Goal: Task Accomplishment & Management: Manage account settings

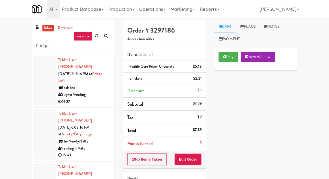
scroll to position [56, 0]
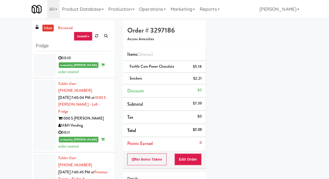
click at [49, 30] on link "inbox" at bounding box center [48, 28] width 12 height 7
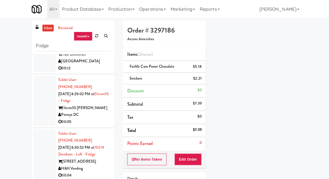
scroll to position [323, 0]
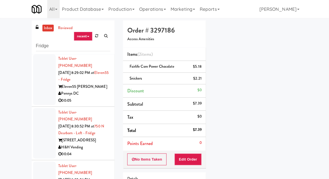
click at [51, 31] on link "inbox" at bounding box center [48, 28] width 12 height 7
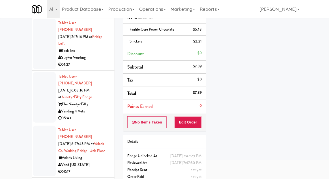
scroll to position [0, 0]
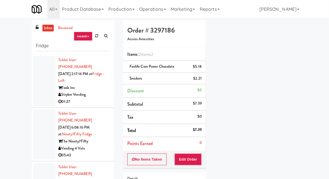
click at [40, 88] on div at bounding box center [44, 81] width 23 height 50
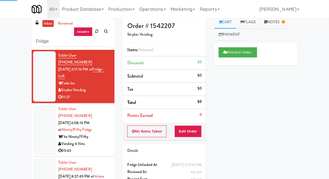
scroll to position [8, 0]
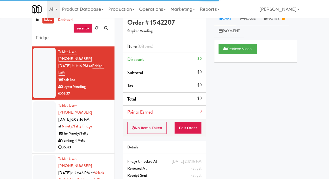
click at [41, 118] on div at bounding box center [44, 126] width 23 height 50
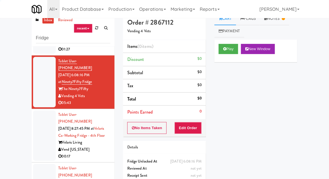
click at [38, 119] on div at bounding box center [44, 135] width 23 height 50
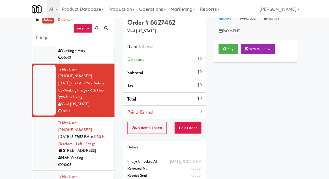
scroll to position [91, 0]
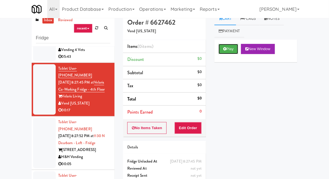
click at [222, 47] on button "Play" at bounding box center [229, 49] width 20 height 10
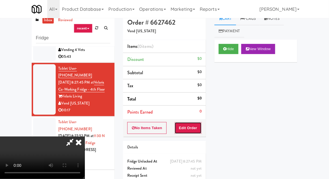
click at [190, 131] on button "Edit Order" at bounding box center [188, 128] width 27 height 12
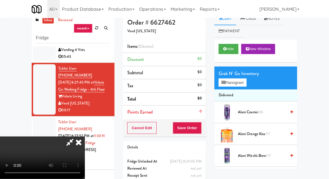
scroll to position [21, 0]
click at [252, 83] on div "Grab N' Go Inventory Planogram" at bounding box center [256, 78] width 83 height 23
click at [247, 85] on button "Planogram" at bounding box center [233, 82] width 28 height 8
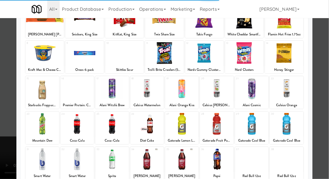
scroll to position [49, 0]
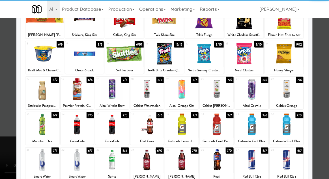
click at [113, 131] on div at bounding box center [111, 125] width 33 height 22
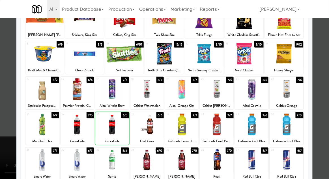
click at [327, 51] on div at bounding box center [164, 89] width 329 height 179
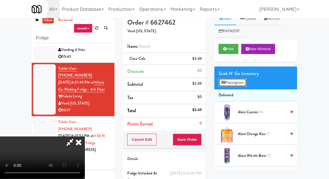
click at [247, 86] on button "Planogram" at bounding box center [233, 82] width 28 height 8
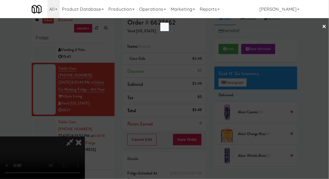
click at [249, 84] on div at bounding box center [164, 89] width 329 height 179
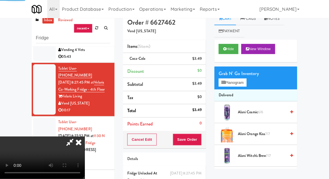
click at [254, 88] on div "Grab N' Go Inventory Planogram" at bounding box center [256, 78] width 83 height 23
click at [247, 85] on button "Planogram" at bounding box center [233, 82] width 28 height 8
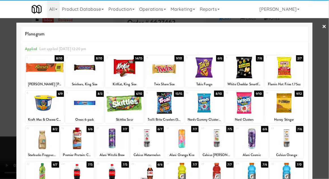
click at [86, 73] on div at bounding box center [84, 68] width 39 height 22
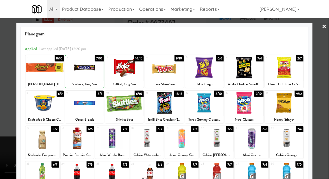
click at [323, 56] on div at bounding box center [164, 89] width 329 height 179
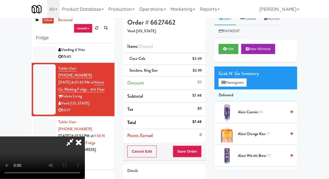
scroll to position [21, 0]
click at [200, 150] on button "Save Order" at bounding box center [187, 152] width 29 height 12
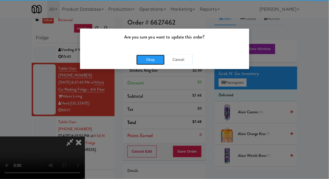
click at [145, 59] on button "Okay" at bounding box center [151, 60] width 28 height 10
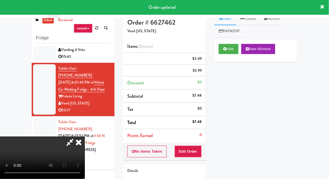
scroll to position [0, 0]
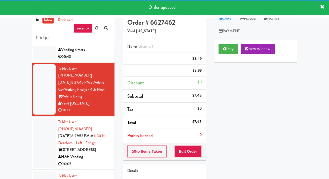
click at [36, 133] on div at bounding box center [44, 143] width 23 height 50
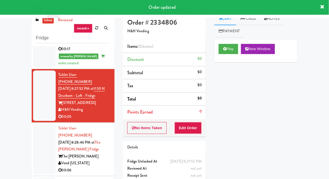
scroll to position [161, 0]
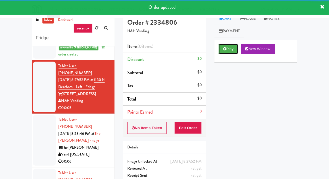
click at [228, 50] on button "Play" at bounding box center [229, 49] width 20 height 10
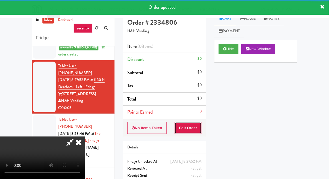
click at [197, 128] on button "Edit Order" at bounding box center [188, 128] width 27 height 12
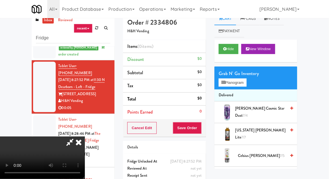
scroll to position [5, 0]
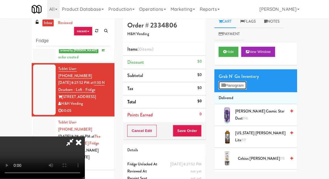
click at [246, 85] on button "Planogram" at bounding box center [233, 85] width 28 height 8
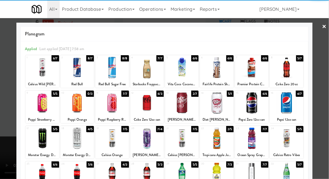
click at [148, 101] on div at bounding box center [147, 103] width 33 height 22
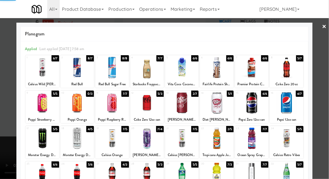
click at [323, 58] on div at bounding box center [164, 89] width 329 height 179
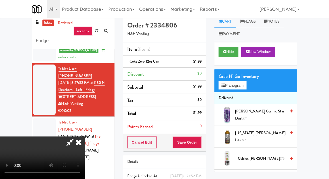
scroll to position [21, 0]
click at [201, 145] on button "Save Order" at bounding box center [187, 143] width 29 height 12
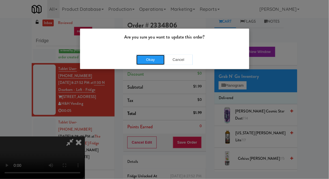
click at [146, 59] on button "Okay" at bounding box center [151, 60] width 28 height 10
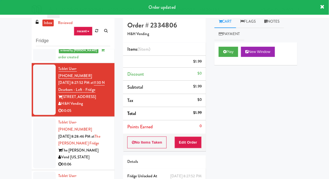
scroll to position [0, 0]
click at [35, 126] on div at bounding box center [44, 143] width 23 height 50
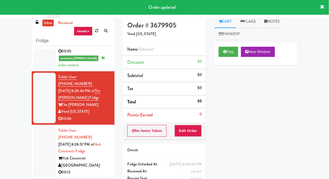
scroll to position [222, 0]
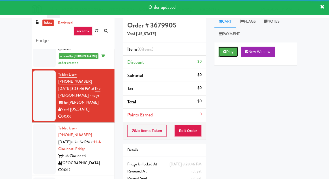
click at [223, 50] on button "Play" at bounding box center [229, 52] width 20 height 10
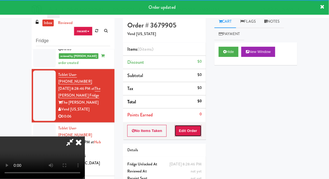
click at [198, 133] on button "Edit Order" at bounding box center [188, 131] width 27 height 12
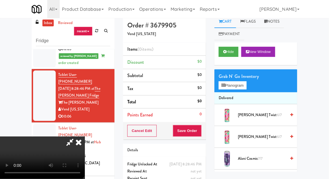
scroll to position [22, 0]
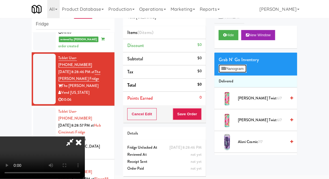
click at [247, 72] on button "Planogram" at bounding box center [233, 69] width 28 height 8
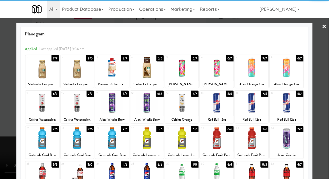
click at [78, 137] on div at bounding box center [77, 138] width 33 height 22
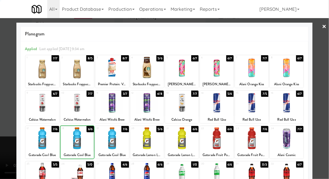
click at [326, 59] on div at bounding box center [164, 89] width 329 height 179
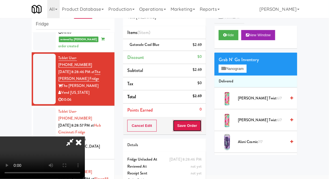
click at [201, 125] on button "Save Order" at bounding box center [187, 126] width 29 height 12
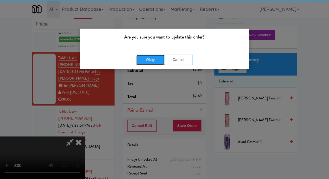
click at [144, 55] on button "Okay" at bounding box center [151, 60] width 28 height 10
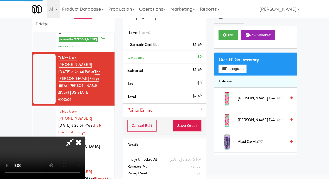
click at [41, 107] on div at bounding box center [44, 132] width 23 height 50
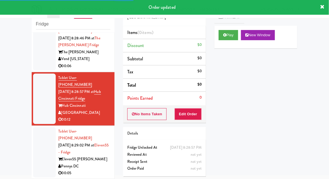
scroll to position [261, 0]
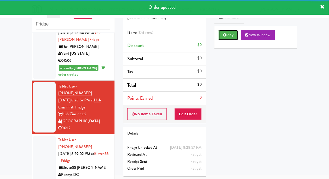
click at [220, 37] on button "Play" at bounding box center [229, 35] width 20 height 10
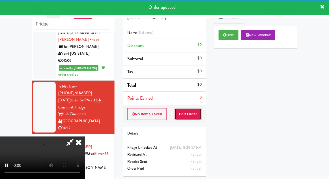
click at [194, 116] on button "Edit Order" at bounding box center [188, 114] width 27 height 12
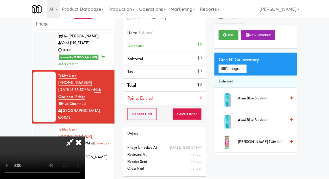
scroll to position [0, 0]
click at [247, 68] on button "Planogram" at bounding box center [233, 69] width 28 height 8
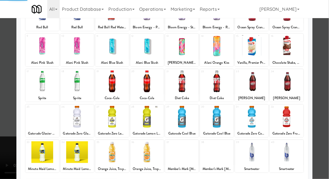
scroll to position [57, 0]
click at [152, 116] on div at bounding box center [147, 117] width 33 height 22
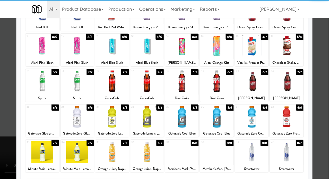
click at [146, 117] on div at bounding box center [147, 117] width 33 height 22
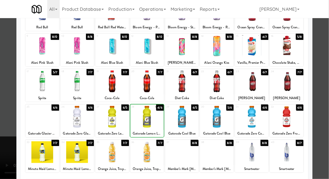
click at [326, 55] on div at bounding box center [164, 89] width 329 height 179
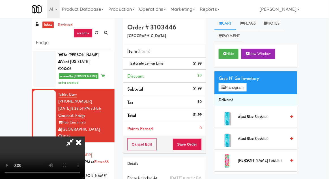
scroll to position [22, 0]
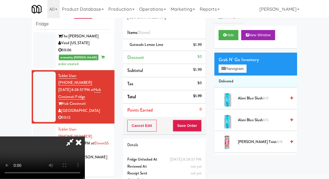
click at [76, 137] on icon at bounding box center [69, 142] width 13 height 11
click at [201, 128] on button "Save Order" at bounding box center [187, 126] width 29 height 12
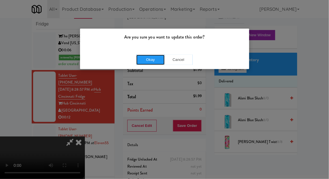
click at [158, 58] on button "Okay" at bounding box center [151, 60] width 28 height 10
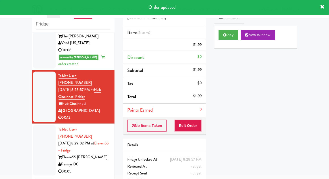
scroll to position [0, 0]
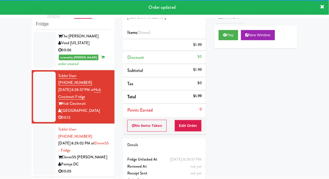
click at [41, 125] on div at bounding box center [44, 150] width 23 height 50
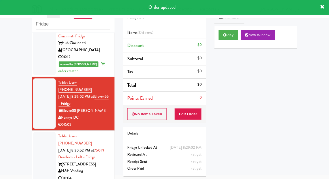
scroll to position [334, 0]
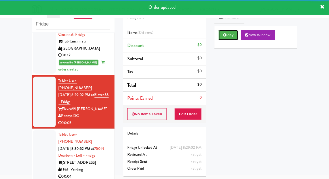
click at [229, 38] on button "Play" at bounding box center [229, 35] width 20 height 10
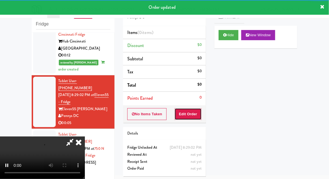
click at [193, 114] on button "Edit Order" at bounding box center [188, 114] width 27 height 12
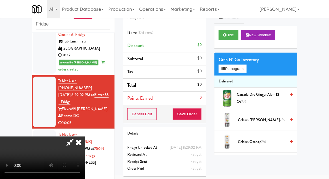
scroll to position [0, 0]
click at [247, 71] on button "Planogram" at bounding box center [233, 69] width 28 height 8
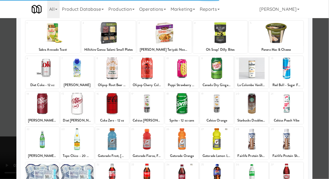
scroll to position [57, 0]
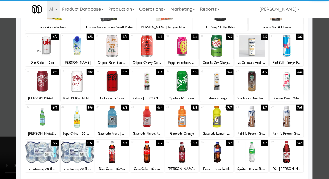
click at [146, 120] on div at bounding box center [147, 117] width 33 height 22
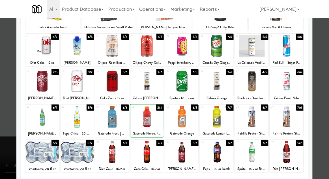
click at [325, 56] on div at bounding box center [164, 89] width 329 height 179
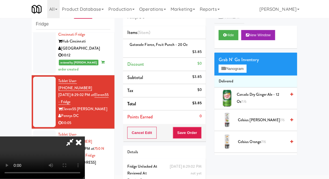
scroll to position [21, 0]
click at [201, 134] on button "Save Order" at bounding box center [187, 133] width 29 height 12
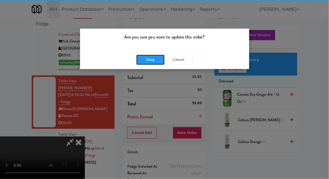
click at [152, 59] on button "Okay" at bounding box center [151, 60] width 28 height 10
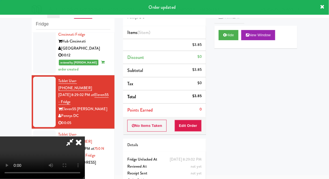
scroll to position [0, 0]
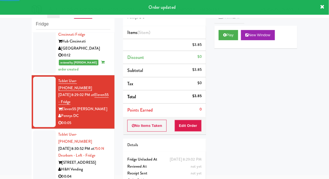
click at [40, 130] on div at bounding box center [44, 155] width 23 height 50
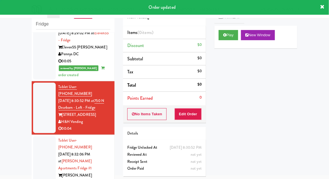
scroll to position [396, 0]
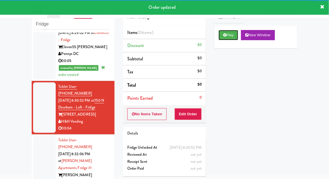
click at [223, 39] on button "Play" at bounding box center [229, 35] width 20 height 10
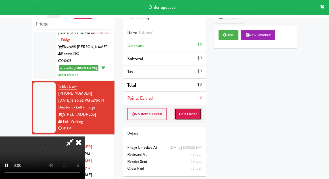
click at [190, 117] on button "Edit Order" at bounding box center [188, 114] width 27 height 12
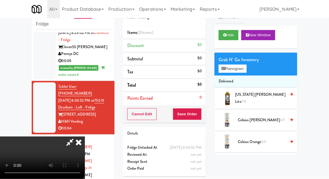
click at [39, 136] on div at bounding box center [44, 168] width 23 height 64
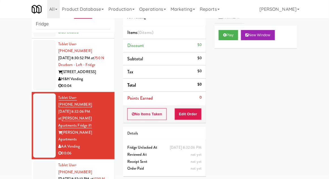
scroll to position [440, 0]
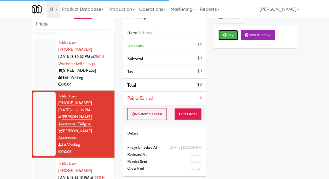
click at [225, 33] on button "Play" at bounding box center [229, 35] width 20 height 10
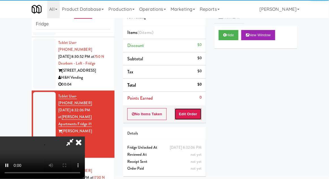
click at [195, 112] on button "Edit Order" at bounding box center [188, 114] width 27 height 12
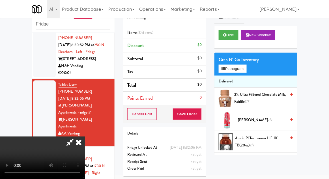
scroll to position [0, 0]
click at [247, 71] on button "Planogram" at bounding box center [233, 69] width 28 height 8
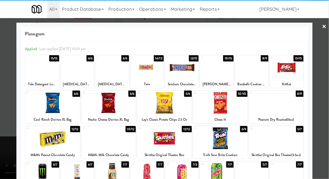
scroll to position [55, 0]
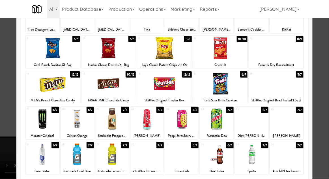
click at [36, 159] on div at bounding box center [41, 155] width 33 height 22
click at [34, 158] on div at bounding box center [41, 155] width 33 height 22
click at [321, 55] on div at bounding box center [164, 89] width 329 height 179
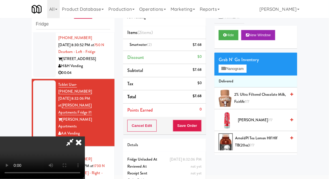
click at [200, 44] on div "$7.68" at bounding box center [197, 44] width 9 height 7
click at [201, 46] on link at bounding box center [201, 47] width 5 height 7
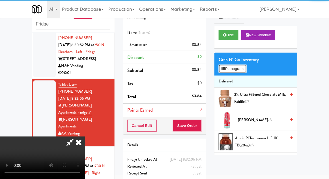
click at [229, 69] on button "Planogram" at bounding box center [233, 69] width 28 height 8
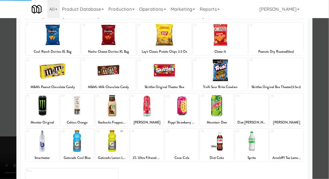
scroll to position [71, 0]
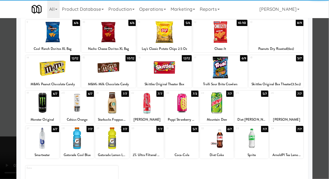
click at [182, 142] on div at bounding box center [181, 138] width 33 height 22
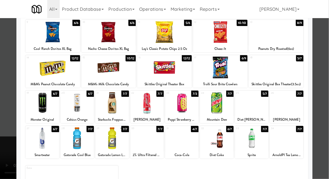
click at [325, 60] on div at bounding box center [164, 89] width 329 height 179
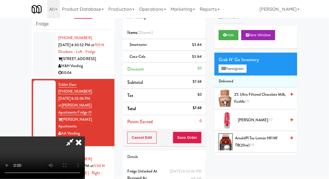
scroll to position [21, 0]
click at [201, 139] on button "Save Order" at bounding box center [187, 138] width 29 height 12
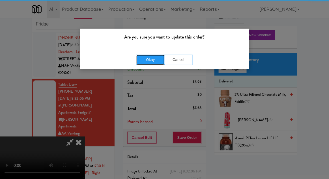
click at [152, 57] on button "Okay" at bounding box center [151, 60] width 28 height 10
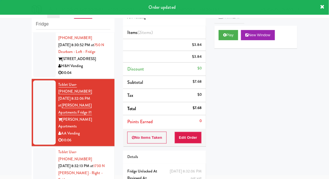
scroll to position [0, 0]
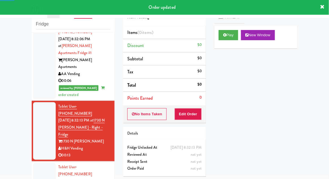
scroll to position [513, 0]
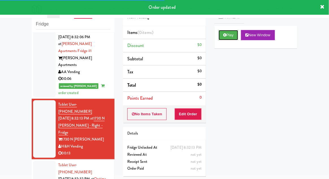
click at [222, 37] on button "Play" at bounding box center [229, 35] width 20 height 10
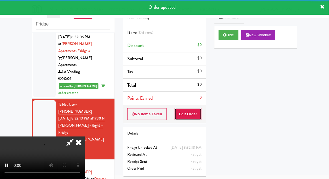
click at [195, 113] on button "Edit Order" at bounding box center [188, 114] width 27 height 12
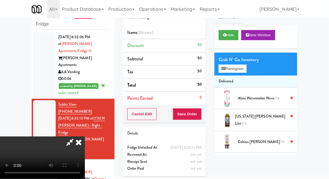
scroll to position [0, 0]
click at [247, 71] on button "Planogram" at bounding box center [233, 69] width 28 height 8
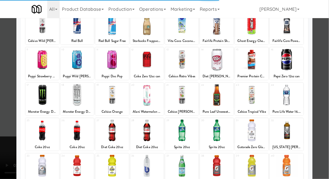
scroll to position [59, 0]
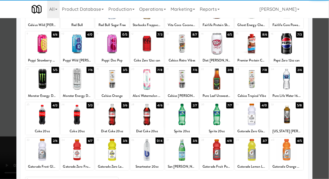
click at [44, 157] on div at bounding box center [41, 150] width 33 height 22
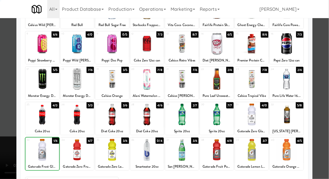
click at [325, 60] on div at bounding box center [164, 89] width 329 height 179
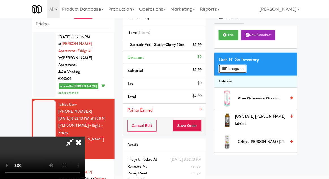
click at [247, 69] on button "Planogram" at bounding box center [233, 69] width 28 height 8
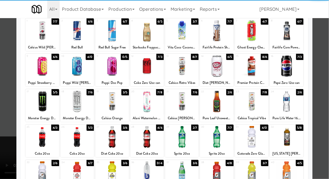
scroll to position [37, 0]
click at [48, 169] on div at bounding box center [41, 172] width 33 height 22
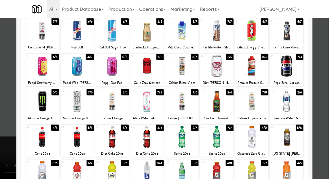
click at [325, 60] on div at bounding box center [164, 89] width 329 height 179
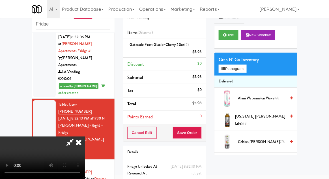
scroll to position [21, 0]
click at [199, 133] on button "Save Order" at bounding box center [187, 133] width 29 height 12
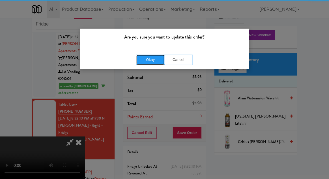
click at [141, 60] on button "Okay" at bounding box center [151, 60] width 28 height 10
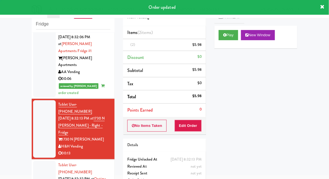
scroll to position [0, 0]
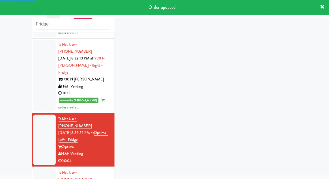
scroll to position [573, 0]
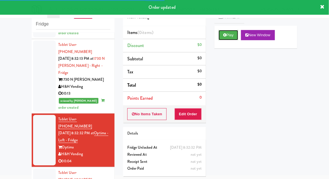
click at [224, 37] on icon at bounding box center [224, 35] width 3 height 4
click at [194, 110] on button "Edit Order" at bounding box center [188, 114] width 27 height 12
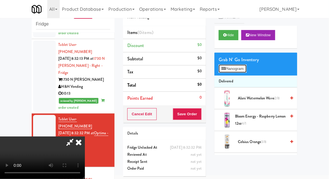
click at [247, 70] on button "Planogram" at bounding box center [233, 69] width 28 height 8
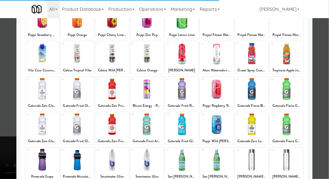
scroll to position [49, 0]
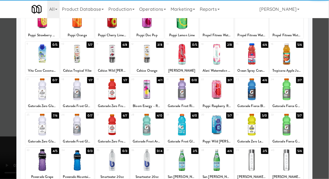
click at [185, 129] on div at bounding box center [181, 125] width 33 height 22
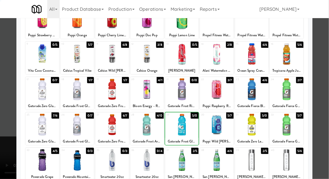
click at [326, 61] on div at bounding box center [164, 89] width 329 height 179
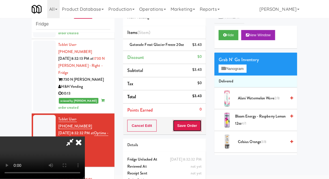
click at [202, 129] on button "Save Order" at bounding box center [187, 126] width 29 height 12
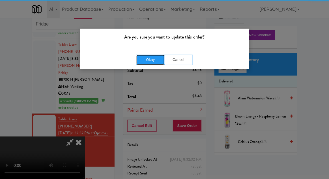
click at [153, 63] on button "Okay" at bounding box center [151, 60] width 28 height 10
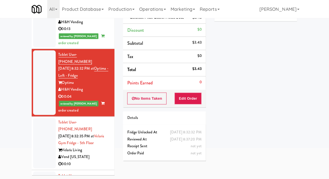
scroll to position [611, 0]
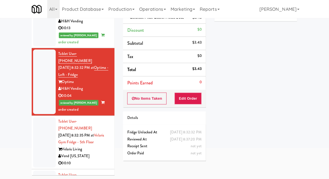
click at [42, 117] on div at bounding box center [44, 142] width 23 height 50
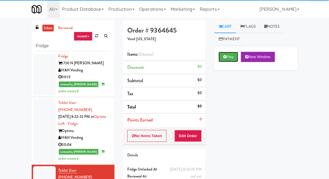
click at [224, 59] on icon at bounding box center [224, 57] width 3 height 4
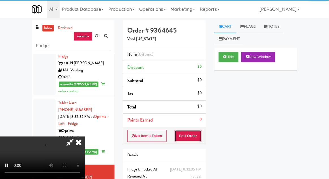
click at [197, 130] on button "Edit Order" at bounding box center [188, 136] width 27 height 12
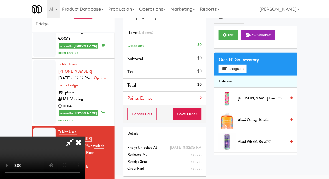
scroll to position [635, 0]
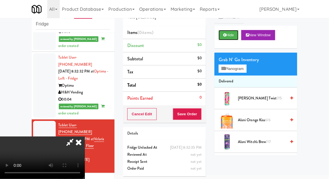
click at [224, 37] on button "Hide" at bounding box center [229, 35] width 20 height 10
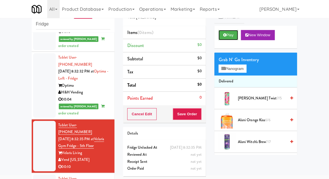
click at [226, 39] on button "Play" at bounding box center [229, 35] width 20 height 10
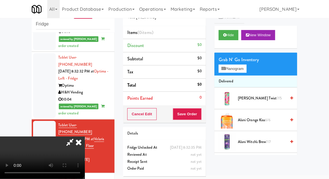
scroll to position [0, 0]
click at [244, 72] on button "Planogram" at bounding box center [233, 69] width 28 height 8
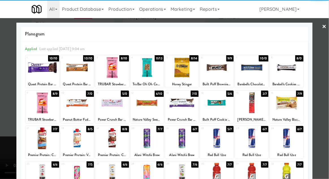
click at [80, 137] on div at bounding box center [77, 138] width 33 height 22
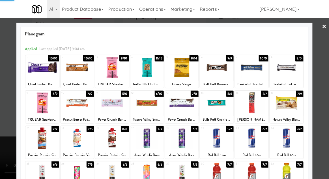
click at [326, 67] on div at bounding box center [164, 89] width 329 height 179
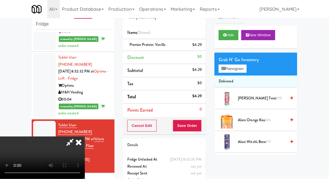
click at [244, 76] on li "Delivered" at bounding box center [256, 82] width 83 height 12
click at [244, 72] on button "Planogram" at bounding box center [233, 69] width 28 height 8
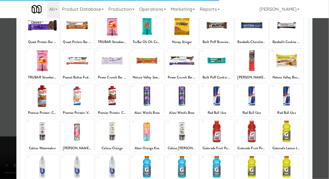
scroll to position [66, 0]
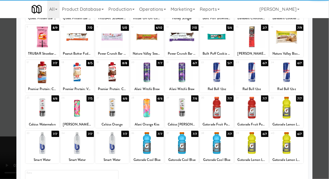
click at [220, 146] on div at bounding box center [216, 143] width 33 height 22
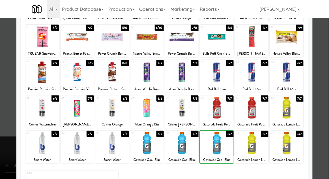
click at [326, 59] on div at bounding box center [164, 89] width 329 height 179
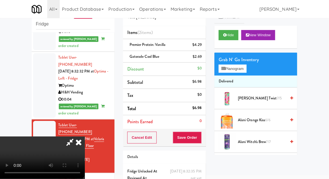
scroll to position [21, 0]
click at [202, 136] on button "Save Order" at bounding box center [187, 138] width 29 height 12
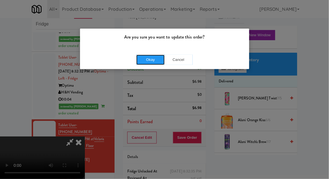
click at [152, 59] on button "Okay" at bounding box center [151, 60] width 28 height 10
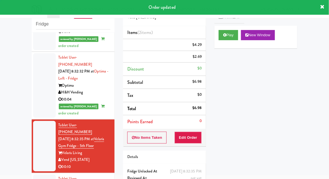
scroll to position [0, 0]
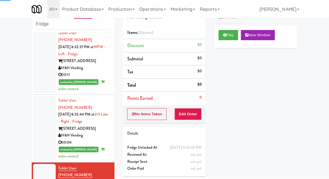
scroll to position [796, 0]
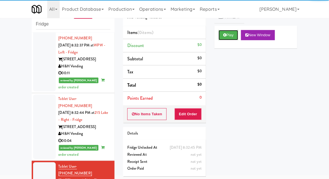
click at [229, 35] on button "Play" at bounding box center [229, 35] width 20 height 10
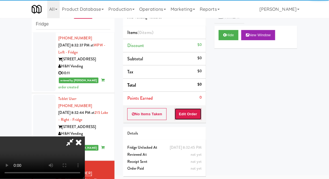
click at [197, 114] on button "Edit Order" at bounding box center [188, 114] width 27 height 12
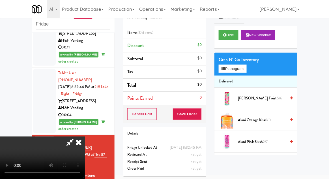
scroll to position [822, 0]
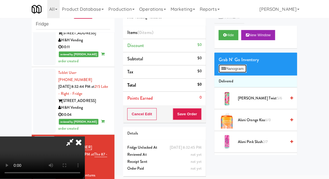
click at [244, 71] on button "Planogram" at bounding box center [233, 69] width 28 height 8
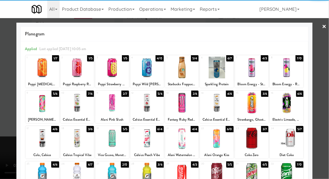
click at [76, 72] on div at bounding box center [77, 68] width 33 height 22
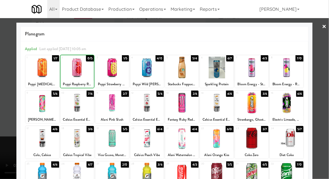
click at [326, 65] on div at bounding box center [164, 89] width 329 height 179
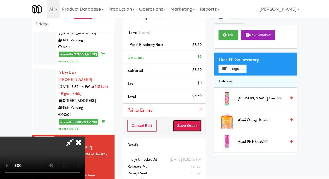
click at [200, 129] on button "Save Order" at bounding box center [187, 126] width 29 height 12
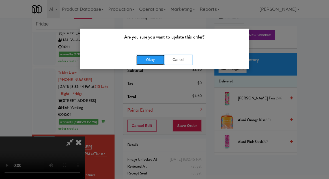
click at [150, 58] on button "Okay" at bounding box center [151, 60] width 28 height 10
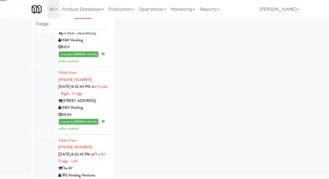
click at [41, 136] on div at bounding box center [44, 161] width 23 height 50
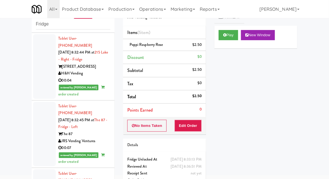
scroll to position [863, 0]
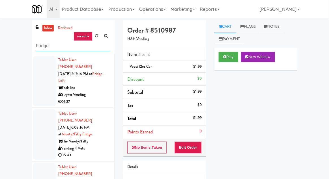
click at [41, 46] on input "Fridge" at bounding box center [73, 46] width 74 height 10
click at [40, 46] on input "Fridge" at bounding box center [73, 46] width 74 height 10
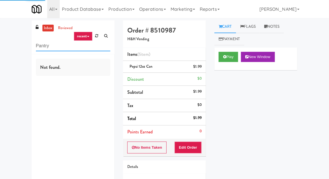
type input "Pantry"
click at [9, 39] on div "inbox reviewed recent all unclear take inventory issue suspicious failed recent…" at bounding box center [164, 117] width 329 height 194
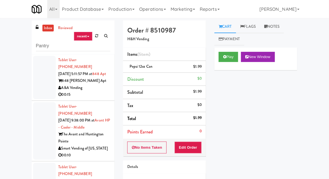
click at [46, 28] on link "inbox" at bounding box center [48, 28] width 12 height 7
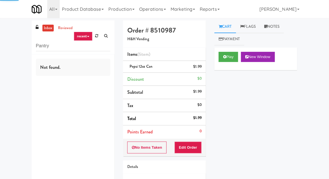
scroll to position [14, 0]
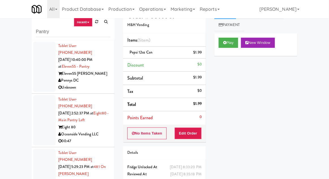
click at [39, 123] on div at bounding box center [44, 120] width 23 height 50
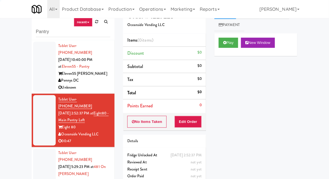
click at [44, 155] on div at bounding box center [44, 174] width 23 height 50
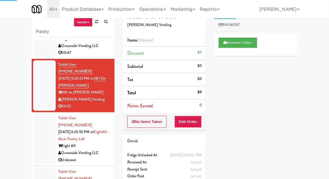
scroll to position [89, 0]
click at [38, 129] on div at bounding box center [44, 139] width 23 height 50
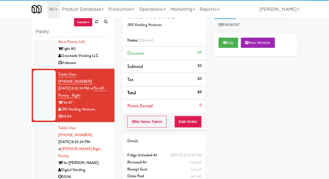
scroll to position [186, 0]
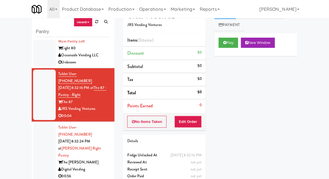
click at [222, 51] on div "Play New Window" at bounding box center [256, 44] width 83 height 23
click at [194, 122] on button "Edit Order" at bounding box center [188, 122] width 27 height 12
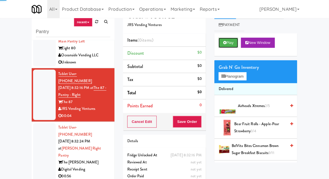
click at [228, 42] on button "Play" at bounding box center [229, 43] width 20 height 10
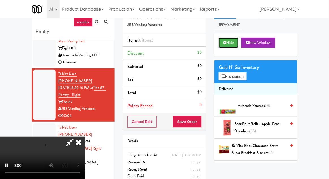
scroll to position [22, 0]
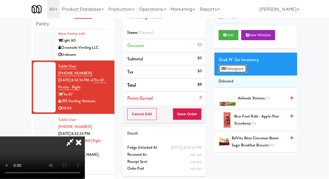
click at [246, 70] on button "Planogram" at bounding box center [233, 69] width 28 height 8
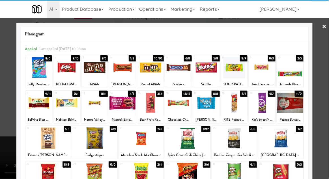
click at [70, 108] on div at bounding box center [67, 103] width 27 height 22
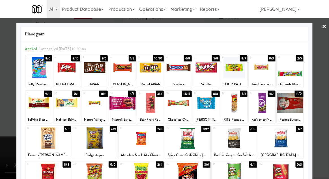
click at [326, 60] on div at bounding box center [164, 89] width 329 height 179
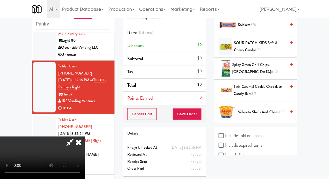
click at [260, 131] on label "Include sold out items" at bounding box center [241, 135] width 45 height 8
click at [225, 134] on input "Include sold out items" at bounding box center [222, 136] width 7 height 5
checkbox input "true"
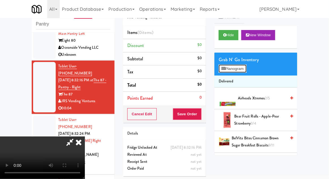
click at [247, 72] on button "Planogram" at bounding box center [233, 69] width 28 height 8
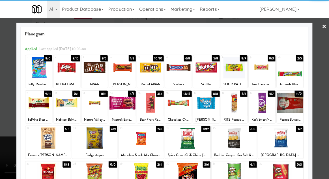
click at [66, 107] on div at bounding box center [67, 103] width 27 height 22
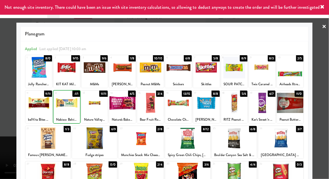
click at [327, 99] on div at bounding box center [164, 89] width 329 height 179
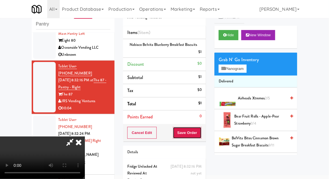
click at [198, 129] on button "Save Order" at bounding box center [187, 133] width 29 height 12
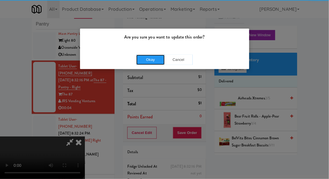
click at [152, 58] on button "Okay" at bounding box center [151, 60] width 28 height 10
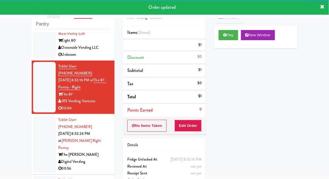
click at [38, 116] on div at bounding box center [44, 145] width 23 height 58
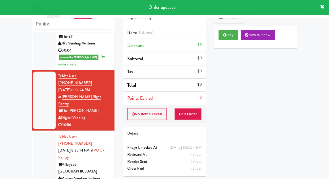
scroll to position [248, 0]
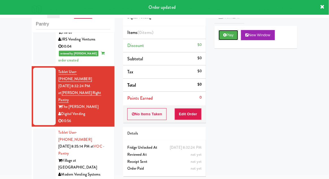
click at [222, 38] on button "Play" at bounding box center [229, 35] width 20 height 10
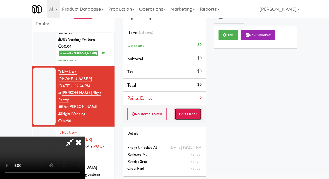
click at [194, 113] on button "Edit Order" at bounding box center [188, 114] width 27 height 12
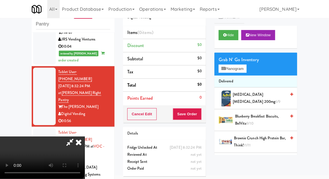
scroll to position [21, 0]
click at [245, 72] on button "Planogram" at bounding box center [233, 69] width 28 height 8
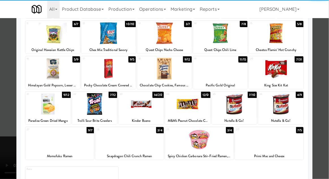
scroll to position [69, 0]
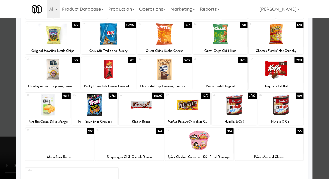
click at [266, 149] on div at bounding box center [269, 140] width 69 height 22
click at [325, 78] on div at bounding box center [164, 89] width 329 height 179
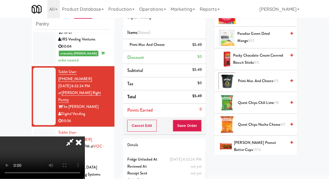
scroll to position [21, 0]
click at [201, 40] on li "Primi Mac and Cheeze $5.49" at bounding box center [164, 45] width 83 height 12
click at [201, 45] on icon at bounding box center [202, 47] width 3 height 4
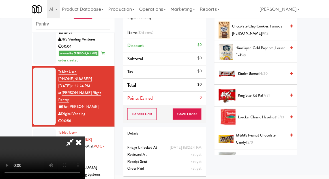
scroll to position [0, 0]
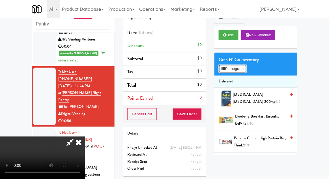
click at [247, 70] on button "Planogram" at bounding box center [233, 69] width 28 height 8
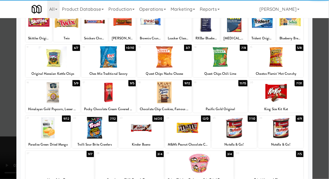
scroll to position [45, 0]
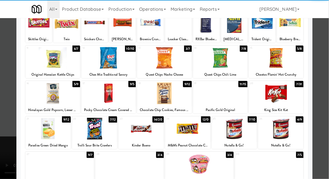
click at [91, 130] on div at bounding box center [94, 129] width 45 height 22
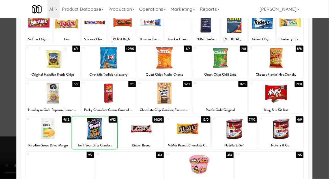
click at [323, 81] on div at bounding box center [164, 89] width 329 height 179
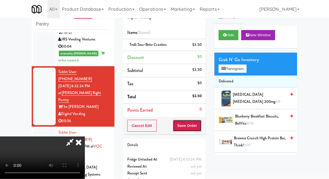
click at [201, 125] on button "Save Order" at bounding box center [187, 126] width 29 height 12
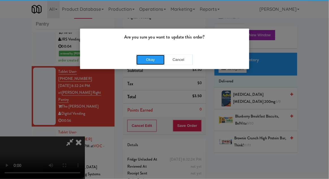
click at [153, 55] on button "Okay" at bounding box center [151, 60] width 28 height 10
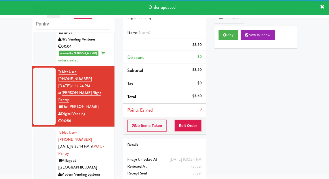
click at [32, 127] on li "Tablet User · (252) 227-3311 [DATE] 8:35:14 PM at [GEOGRAPHIC_DATA] at Commonwe…" at bounding box center [73, 157] width 83 height 61
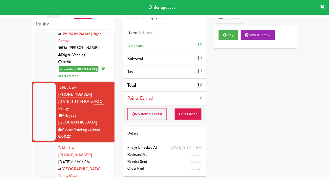
scroll to position [308, 0]
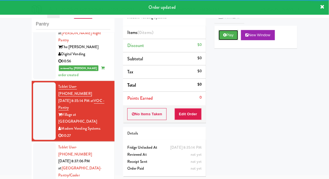
click at [227, 35] on icon at bounding box center [224, 35] width 3 height 4
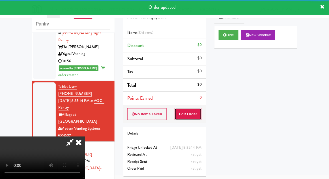
click at [199, 115] on button "Edit Order" at bounding box center [188, 114] width 27 height 12
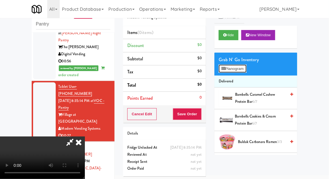
click at [245, 65] on button "Planogram" at bounding box center [233, 69] width 28 height 8
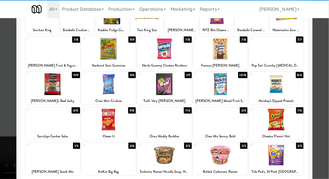
scroll to position [52, 0]
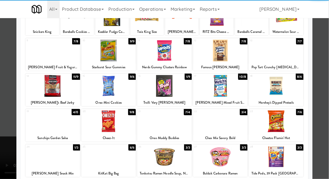
click at [164, 160] on div at bounding box center [164, 157] width 55 height 22
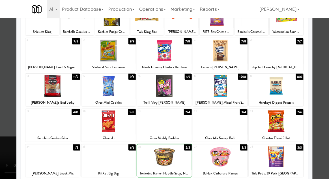
click at [323, 88] on div at bounding box center [164, 89] width 329 height 179
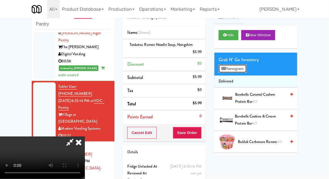
click at [245, 72] on button "Planogram" at bounding box center [233, 69] width 28 height 8
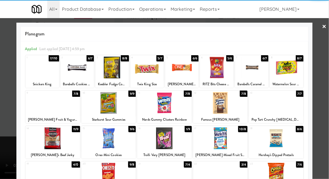
click at [220, 68] on div at bounding box center [216, 68] width 33 height 22
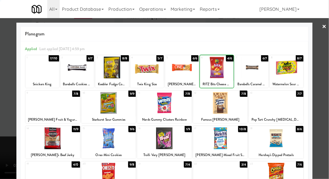
click at [327, 82] on div at bounding box center [164, 89] width 329 height 179
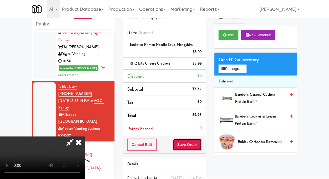
click at [199, 146] on button "Save Order" at bounding box center [187, 145] width 29 height 12
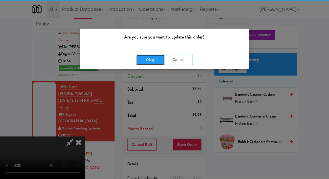
click at [147, 64] on button "Okay" at bounding box center [151, 60] width 28 height 10
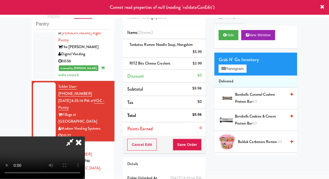
click at [45, 143] on div at bounding box center [44, 172] width 23 height 58
click at [40, 82] on div at bounding box center [44, 111] width 23 height 58
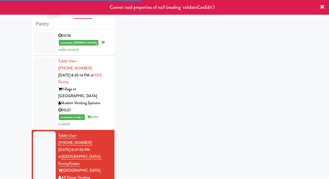
scroll to position [337, 0]
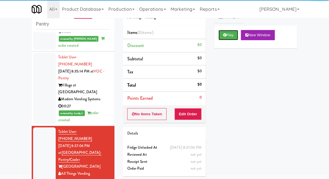
click at [223, 35] on button "Play" at bounding box center [229, 35] width 20 height 10
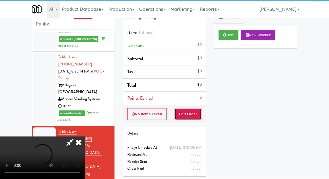
click at [195, 112] on button "Edit Order" at bounding box center [188, 114] width 27 height 12
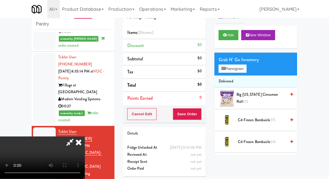
scroll to position [0, 0]
click at [246, 71] on button "Planogram" at bounding box center [233, 69] width 28 height 8
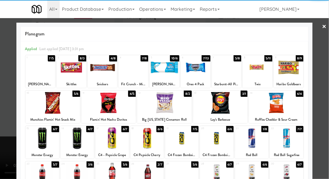
click at [37, 72] on div at bounding box center [40, 68] width 30 height 22
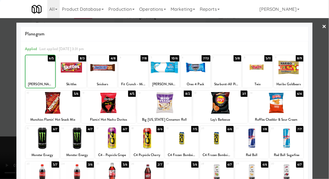
click at [325, 84] on div at bounding box center [164, 89] width 329 height 179
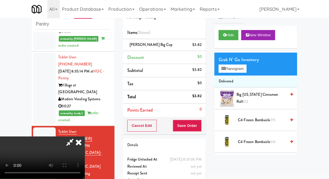
scroll to position [21, 0]
click at [199, 125] on button "Save Order" at bounding box center [187, 126] width 29 height 12
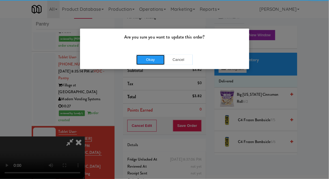
click at [145, 59] on button "Okay" at bounding box center [151, 60] width 28 height 10
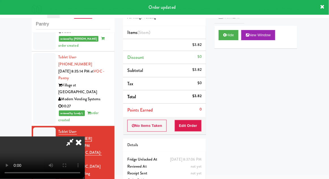
scroll to position [0, 0]
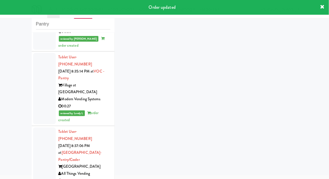
scroll to position [351, 0]
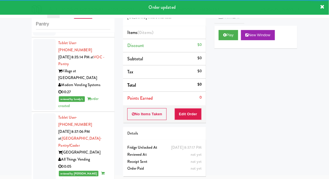
click at [216, 42] on div "Play New Window" at bounding box center [256, 37] width 83 height 23
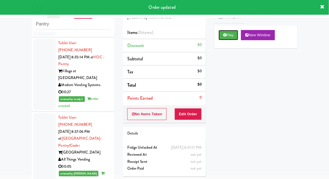
click at [220, 37] on button "Play" at bounding box center [229, 35] width 20 height 10
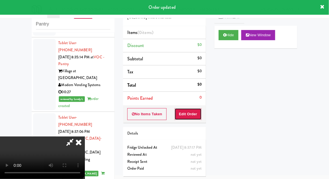
click at [190, 116] on button "Edit Order" at bounding box center [188, 114] width 27 height 12
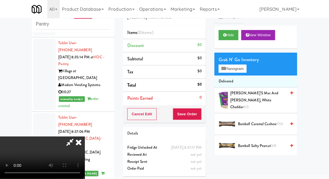
scroll to position [0, 0]
click at [243, 70] on button "Planogram" at bounding box center [233, 69] width 28 height 8
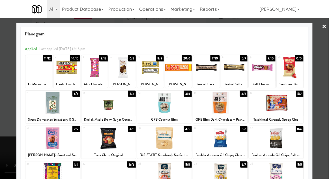
click at [285, 103] on div at bounding box center [276, 103] width 55 height 22
click at [322, 100] on div at bounding box center [164, 89] width 329 height 179
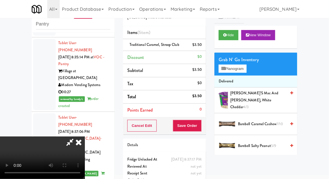
scroll to position [21, 0]
click at [246, 65] on button "Planogram" at bounding box center [233, 69] width 28 height 8
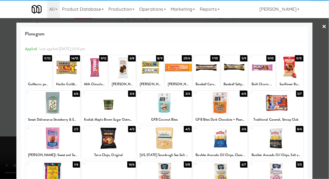
click at [207, 70] on div at bounding box center [206, 68] width 27 height 22
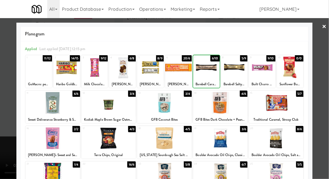
click at [327, 77] on div at bounding box center [164, 89] width 329 height 179
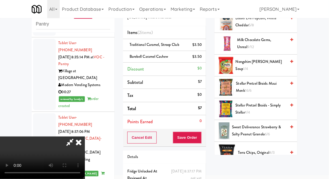
scroll to position [579, 0]
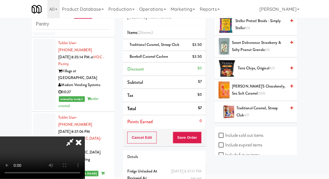
click at [271, 83] on span "[PERSON_NAME]'s Chocolonely, Sea Salt Caramel 20/6" at bounding box center [259, 90] width 54 height 14
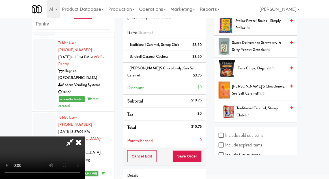
scroll to position [21, 0]
click at [200, 154] on button "Save Order" at bounding box center [187, 156] width 29 height 12
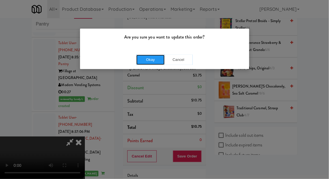
click at [151, 63] on button "Okay" at bounding box center [151, 60] width 28 height 10
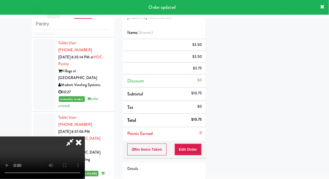
scroll to position [0, 0]
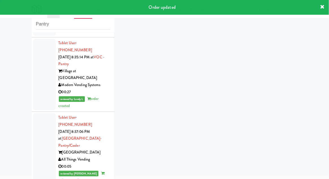
scroll to position [365, 0]
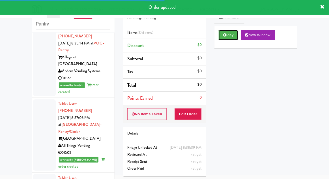
click at [227, 39] on button "Play" at bounding box center [229, 35] width 20 height 10
click at [194, 118] on button "Edit Order" at bounding box center [188, 114] width 27 height 12
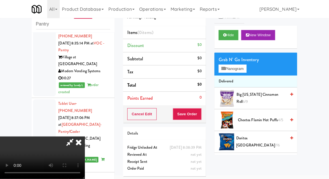
scroll to position [0, 0]
click at [246, 71] on button "Planogram" at bounding box center [233, 69] width 28 height 8
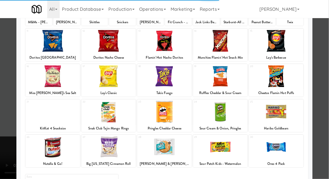
scroll to position [62, 0]
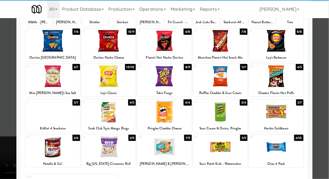
click at [271, 112] on div at bounding box center [276, 112] width 55 height 22
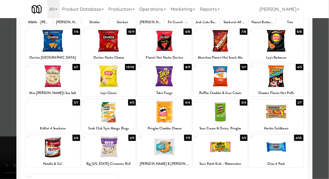
click at [325, 82] on div at bounding box center [164, 89] width 329 height 179
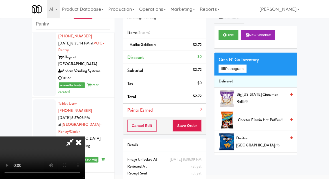
scroll to position [21, 0]
click at [246, 70] on button "Planogram" at bounding box center [233, 69] width 28 height 8
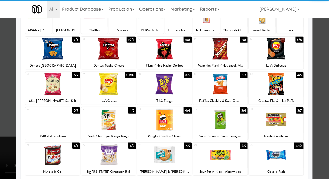
scroll to position [54, 0]
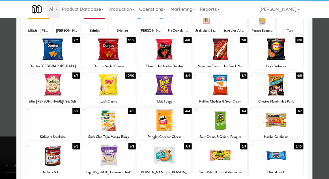
click at [110, 160] on div at bounding box center [109, 156] width 55 height 22
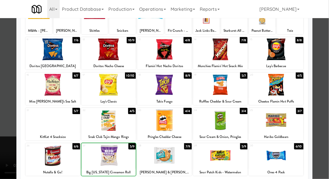
click at [325, 84] on div at bounding box center [164, 89] width 329 height 179
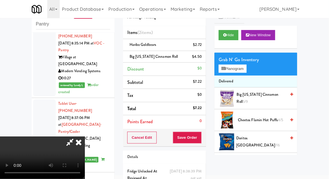
scroll to position [26, 0]
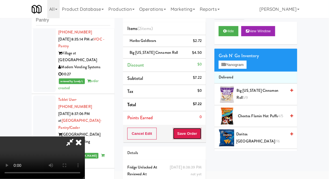
click at [202, 134] on button "Save Order" at bounding box center [187, 134] width 29 height 12
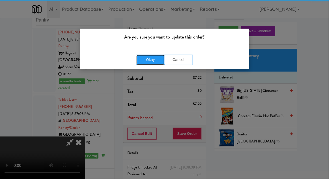
click at [155, 64] on button "Okay" at bounding box center [151, 60] width 28 height 10
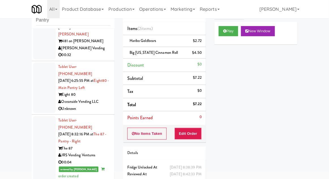
scroll to position [127, 0]
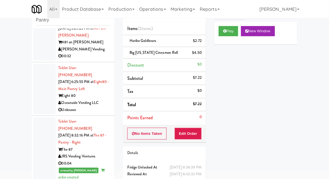
click at [39, 67] on div at bounding box center [44, 89] width 23 height 50
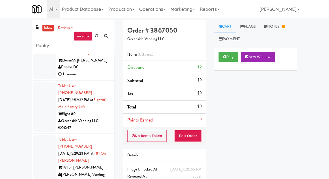
click at [286, 27] on icon at bounding box center [283, 27] width 3 height 4
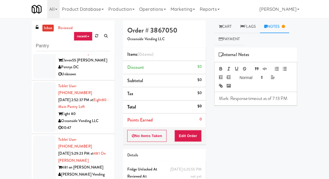
click at [225, 30] on link "Cart" at bounding box center [226, 26] width 22 height 13
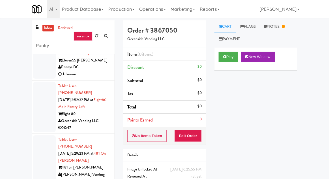
scroll to position [22, 0]
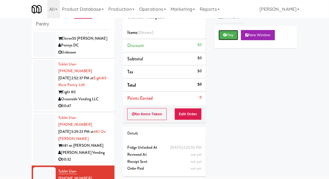
click at [227, 33] on button "Play" at bounding box center [229, 35] width 20 height 10
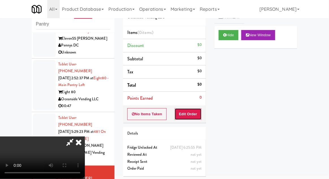
click at [195, 111] on button "Edit Order" at bounding box center [188, 114] width 27 height 12
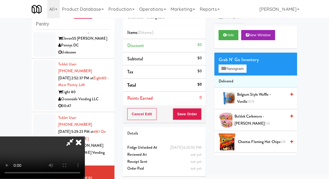
scroll to position [0, 0]
click at [247, 71] on button "Planogram" at bounding box center [233, 69] width 28 height 8
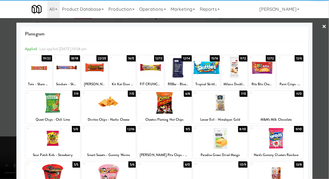
click at [66, 72] on div at bounding box center [67, 68] width 27 height 22
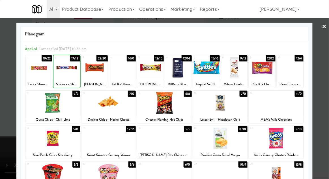
click at [325, 73] on div at bounding box center [164, 89] width 329 height 179
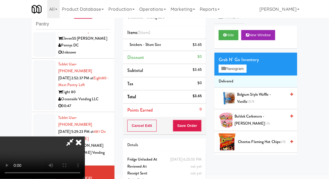
scroll to position [21, 0]
click at [202, 127] on button "Save Order" at bounding box center [187, 126] width 29 height 12
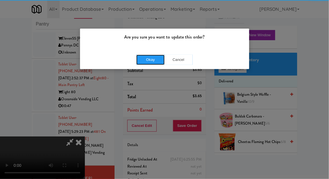
click at [139, 59] on button "Okay" at bounding box center [151, 60] width 28 height 10
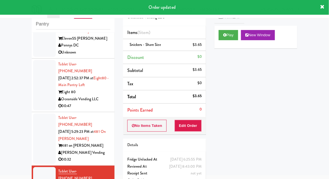
scroll to position [0, 0]
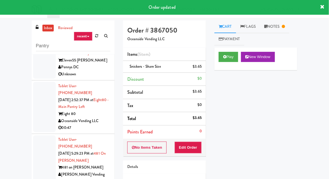
click at [272, 27] on link "Notes" at bounding box center [274, 26] width 29 height 13
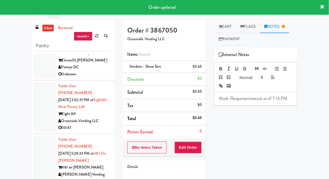
click at [223, 99] on p "Mark: Response timeout as of 7:13 PM" at bounding box center [256, 98] width 74 height 6
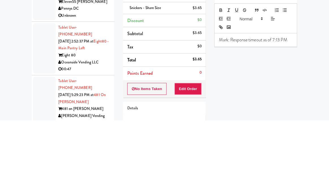
click at [288, 99] on p "Mark: Response timeout as of 7:13 PM" at bounding box center [256, 98] width 74 height 6
click at [325, 94] on div "inbox reviewed recent all unclear take inventory issue suspicious failed recent…" at bounding box center [164, 124] width 329 height 208
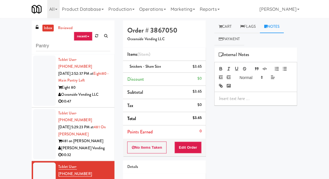
scroll to position [44, 0]
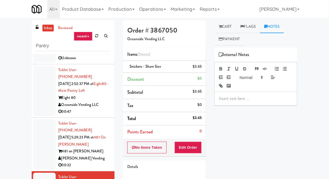
click at [40, 137] on div at bounding box center [44, 144] width 23 height 50
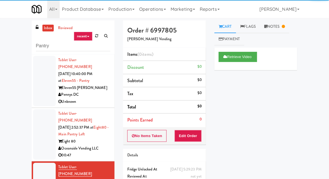
click at [44, 140] on div at bounding box center [44, 134] width 23 height 50
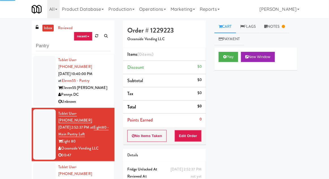
click at [40, 86] on div at bounding box center [44, 81] width 23 height 50
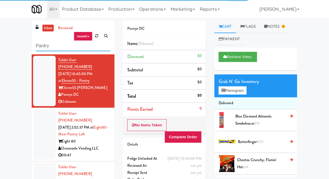
click at [39, 43] on input "Pantry" at bounding box center [73, 46] width 74 height 10
click at [38, 44] on input "Pantry" at bounding box center [73, 46] width 74 height 10
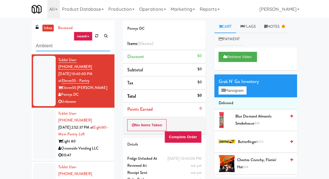
type input "Ambient"
click at [10, 40] on div "inbox reviewed recent all unclear take inventory issue suspicious failed recent…" at bounding box center [164, 124] width 329 height 208
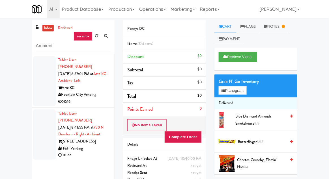
click at [39, 93] on div at bounding box center [44, 81] width 23 height 50
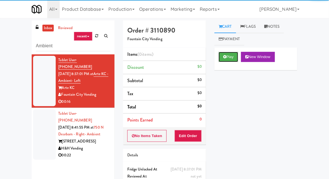
click at [223, 58] on button "Play" at bounding box center [229, 57] width 20 height 10
click at [190, 137] on button "Edit Order" at bounding box center [188, 136] width 27 height 12
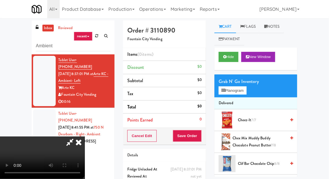
scroll to position [21, 0]
click at [242, 91] on button "Planogram" at bounding box center [233, 90] width 28 height 8
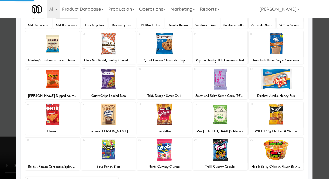
scroll to position [72, 0]
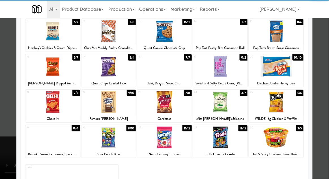
click at [277, 138] on div at bounding box center [276, 138] width 55 height 22
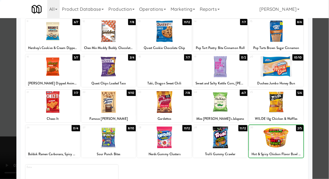
click at [326, 71] on div at bounding box center [164, 89] width 329 height 179
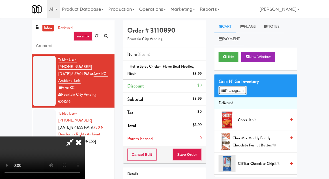
click at [242, 93] on button "Planogram" at bounding box center [233, 90] width 28 height 8
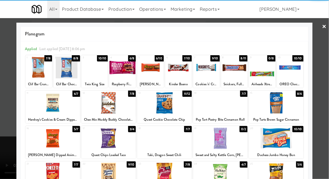
click at [281, 138] on div at bounding box center [276, 138] width 55 height 22
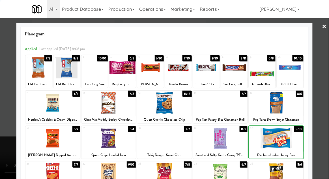
click at [327, 74] on div at bounding box center [164, 89] width 329 height 179
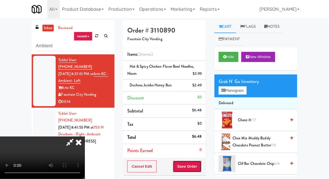
click at [199, 163] on button "Save Order" at bounding box center [187, 167] width 29 height 12
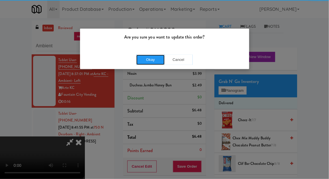
click at [150, 61] on button "Okay" at bounding box center [151, 60] width 28 height 10
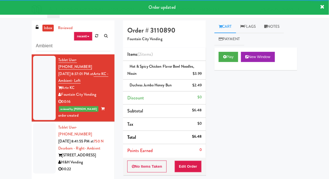
click at [32, 131] on li "Tablet User · (312) 718-6817 [DATE] 8:41:55 PM at [GEOGRAPHIC_DATA] - Right- Am…" at bounding box center [73, 148] width 83 height 53
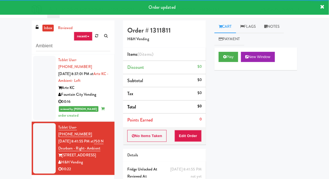
click at [225, 65] on div "Play New Window" at bounding box center [256, 59] width 83 height 23
click at [197, 135] on button "Edit Order" at bounding box center [188, 136] width 27 height 12
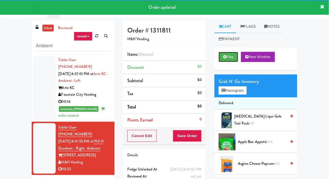
click at [224, 56] on icon at bounding box center [224, 57] width 3 height 4
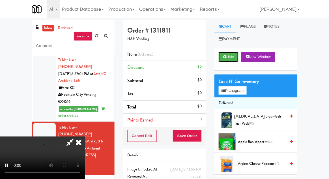
scroll to position [1, 0]
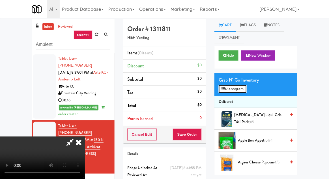
click at [246, 86] on button "Planogram" at bounding box center [233, 89] width 28 height 8
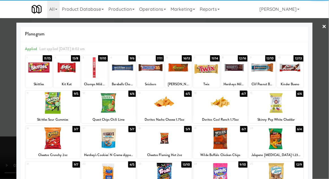
click at [69, 71] on div at bounding box center [67, 68] width 27 height 22
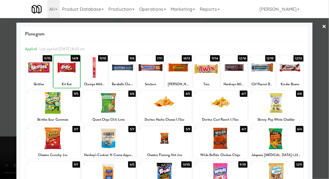
click at [327, 79] on div at bounding box center [164, 89] width 329 height 179
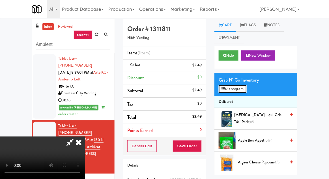
click at [246, 89] on button "Planogram" at bounding box center [233, 89] width 28 height 8
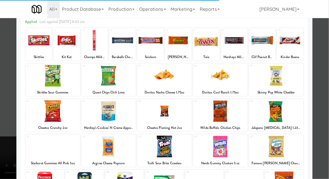
scroll to position [46, 0]
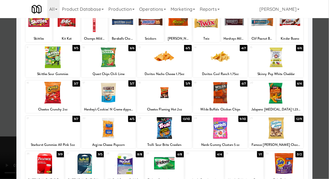
click at [48, 95] on div at bounding box center [52, 93] width 55 height 22
click at [325, 76] on div at bounding box center [164, 89] width 329 height 179
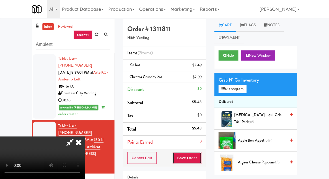
click at [199, 158] on button "Save Order" at bounding box center [187, 158] width 29 height 12
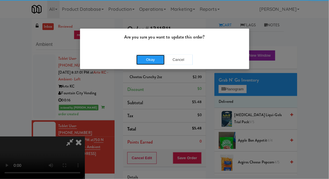
click at [142, 63] on button "Okay" at bounding box center [151, 60] width 28 height 10
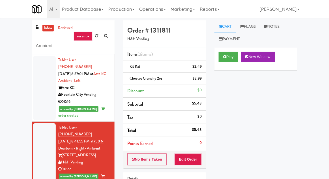
click at [42, 45] on input "Ambient" at bounding box center [73, 46] width 74 height 10
click at [41, 46] on input "Ambient" at bounding box center [73, 46] width 74 height 10
type input "C"
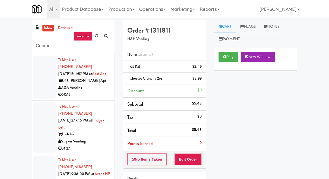
click at [13, 34] on div "inbox reviewed recent all unclear take inventory issue suspicious failed recent…" at bounding box center [164, 124] width 329 height 208
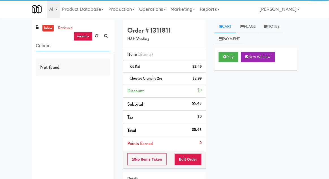
click at [55, 50] on input "Cobmo" at bounding box center [73, 46] width 74 height 10
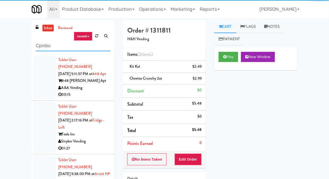
click at [43, 48] on input "Cpmbo" at bounding box center [73, 46] width 74 height 10
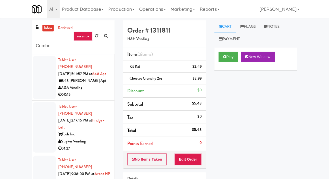
type input "Combo"
click at [12, 43] on div "inbox reviewed recent all unclear take inventory issue suspicious failed recent…" at bounding box center [164, 124] width 329 height 208
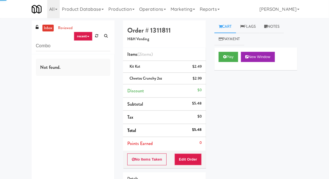
click at [49, 30] on link "inbox" at bounding box center [48, 28] width 12 height 7
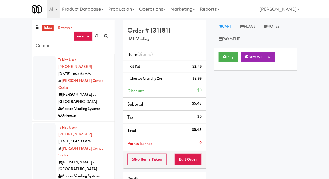
click at [42, 69] on div at bounding box center [44, 88] width 23 height 64
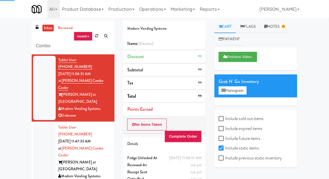
click at [40, 129] on div at bounding box center [44, 155] width 23 height 64
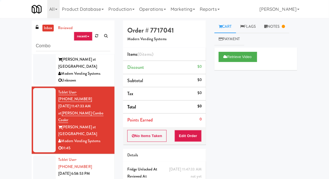
scroll to position [116, 0]
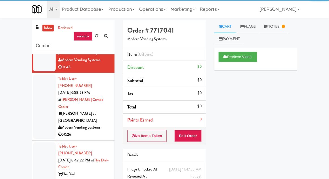
click at [38, 141] on li "Tablet User · (913) 230-4081 [DATE] 8:42:22 PM at The Dial- Combo The Dial Foun…" at bounding box center [73, 168] width 83 height 54
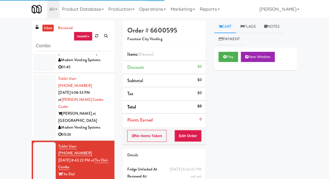
click at [42, 74] on div at bounding box center [44, 106] width 23 height 64
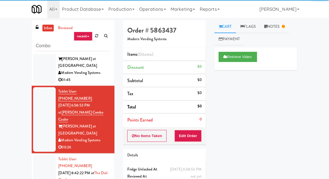
scroll to position [116, 0]
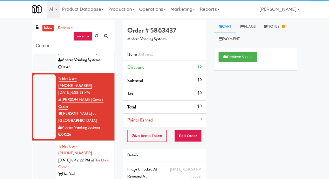
click at [37, 142] on div at bounding box center [44, 167] width 23 height 50
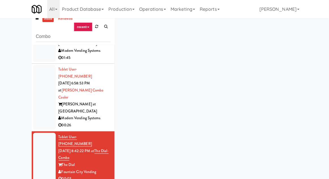
scroll to position [22, 0]
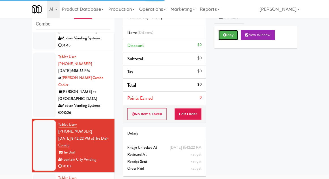
click at [222, 35] on button "Play" at bounding box center [229, 35] width 20 height 10
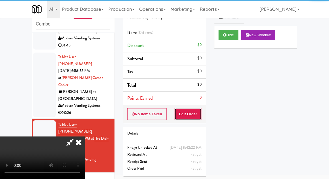
click at [191, 117] on button "Edit Order" at bounding box center [188, 114] width 27 height 12
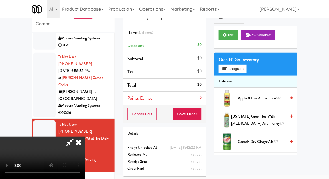
scroll to position [0, 0]
click at [246, 67] on button "Planogram" at bounding box center [233, 69] width 28 height 8
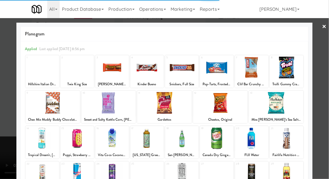
click at [148, 69] on div at bounding box center [147, 68] width 33 height 22
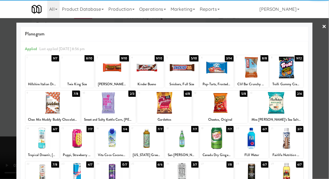
click at [148, 75] on div at bounding box center [147, 68] width 33 height 22
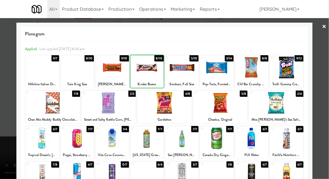
click at [324, 64] on div at bounding box center [164, 89] width 329 height 179
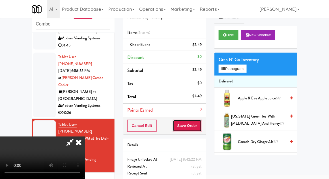
click at [198, 126] on button "Save Order" at bounding box center [187, 126] width 29 height 12
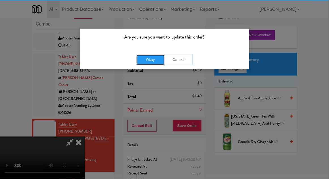
click at [156, 62] on button "Okay" at bounding box center [151, 60] width 28 height 10
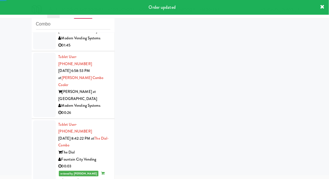
scroll to position [130, 0]
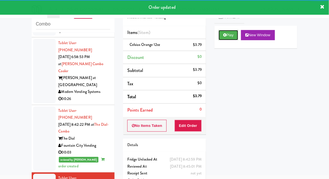
click at [224, 37] on button "Play" at bounding box center [229, 35] width 20 height 10
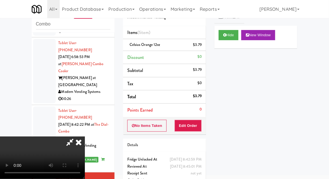
click at [82, 148] on icon at bounding box center [79, 142] width 12 height 11
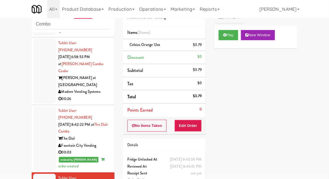
scroll to position [144, 0]
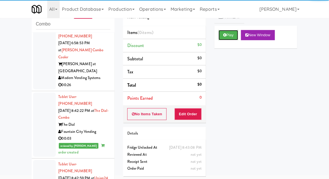
click at [222, 40] on button "Play" at bounding box center [229, 35] width 20 height 10
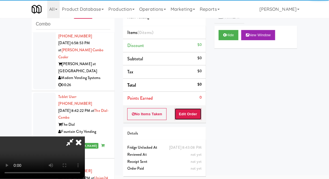
click at [191, 117] on button "Edit Order" at bounding box center [188, 114] width 27 height 12
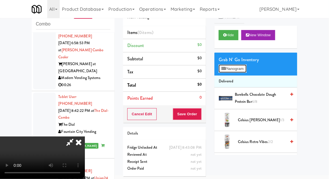
click at [247, 69] on button "Planogram" at bounding box center [233, 69] width 28 height 8
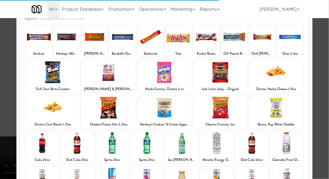
scroll to position [42, 0]
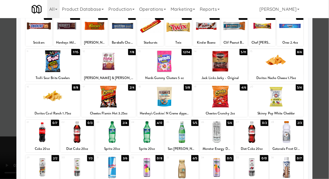
click at [109, 135] on div at bounding box center [111, 132] width 33 height 22
click at [323, 69] on div at bounding box center [164, 89] width 329 height 179
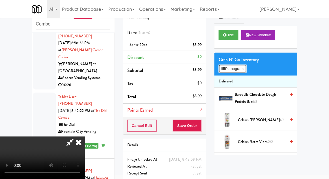
click at [247, 70] on button "Planogram" at bounding box center [233, 69] width 28 height 8
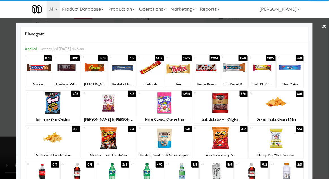
click at [220, 108] on div at bounding box center [220, 103] width 55 height 22
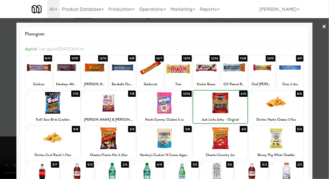
click at [327, 66] on div at bounding box center [164, 89] width 329 height 179
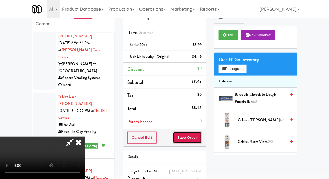
click at [201, 138] on button "Save Order" at bounding box center [187, 138] width 29 height 12
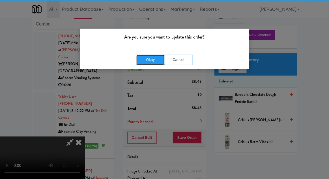
click at [148, 60] on button "Okay" at bounding box center [151, 60] width 28 height 10
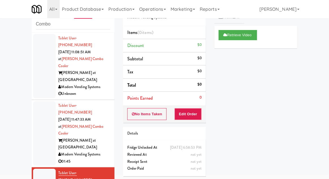
click at [39, 116] on div at bounding box center [44, 133] width 23 height 64
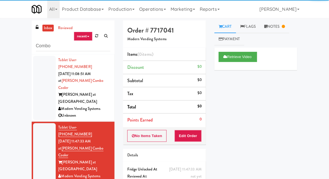
click at [42, 86] on div at bounding box center [44, 88] width 23 height 64
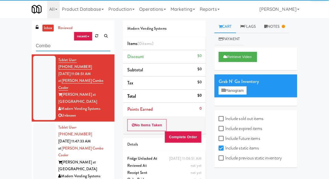
click at [41, 45] on input "Combo" at bounding box center [73, 46] width 74 height 10
click at [40, 44] on input "Combo" at bounding box center [73, 46] width 74 height 10
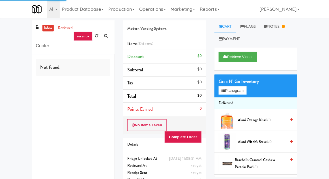
type input "Cooler"
click at [8, 36] on div "inbox reviewed recent all unclear take inventory issue suspicious failed recent…" at bounding box center [164, 110] width 329 height 180
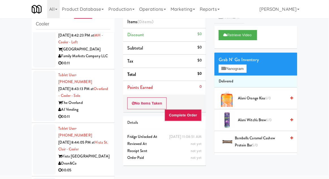
scroll to position [542, 0]
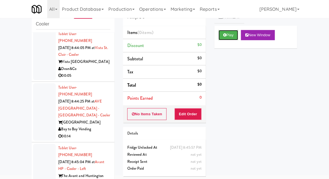
click at [220, 39] on button "Play" at bounding box center [229, 35] width 20 height 10
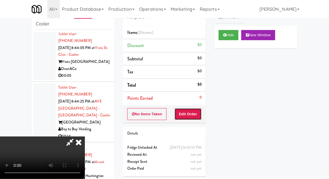
click at [195, 111] on button "Edit Order" at bounding box center [188, 114] width 27 height 12
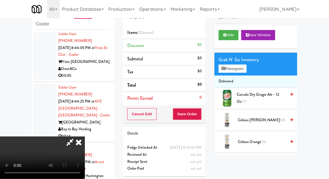
click at [229, 76] on li "Delivered" at bounding box center [256, 82] width 83 height 12
click at [227, 71] on button "Planogram" at bounding box center [233, 69] width 28 height 8
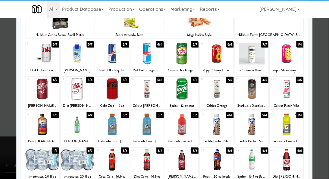
scroll to position [52, 0]
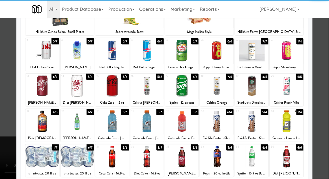
click at [108, 119] on div at bounding box center [111, 121] width 33 height 22
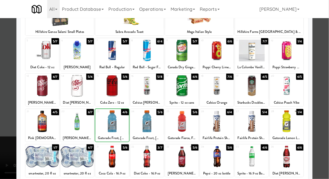
click at [8, 142] on div at bounding box center [164, 89] width 329 height 179
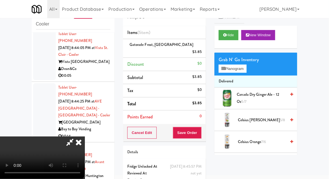
scroll to position [21, 0]
click at [199, 128] on button "Save Order" at bounding box center [187, 133] width 29 height 12
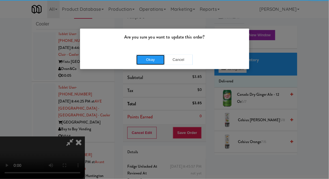
click at [152, 56] on button "Okay" at bounding box center [151, 60] width 28 height 10
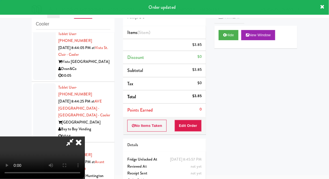
scroll to position [0, 0]
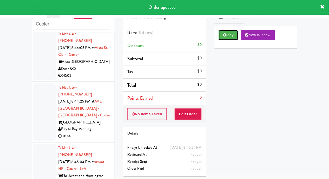
click at [228, 38] on button "Play" at bounding box center [229, 35] width 20 height 10
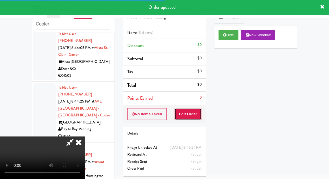
click at [193, 113] on button "Edit Order" at bounding box center [188, 114] width 27 height 12
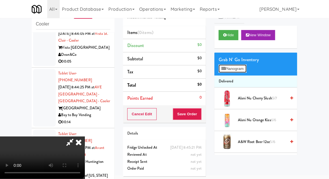
click at [242, 72] on button "Planogram" at bounding box center [233, 69] width 28 height 8
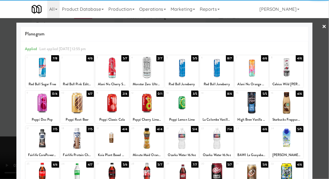
click at [113, 69] on div at bounding box center [111, 68] width 33 height 22
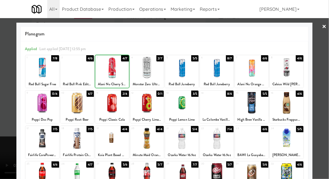
click at [327, 60] on div at bounding box center [164, 89] width 329 height 179
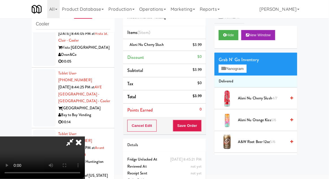
scroll to position [21, 0]
click at [199, 127] on button "Save Order" at bounding box center [187, 126] width 29 height 12
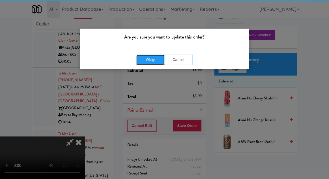
click at [156, 61] on button "Okay" at bounding box center [151, 60] width 28 height 10
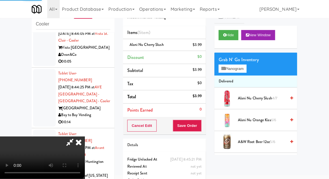
scroll to position [0, 0]
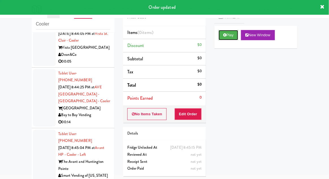
click at [228, 39] on button "Play" at bounding box center [229, 35] width 20 height 10
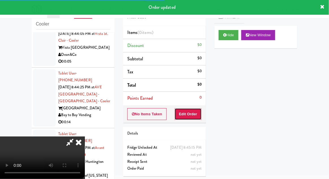
click at [198, 117] on button "Edit Order" at bounding box center [188, 114] width 27 height 12
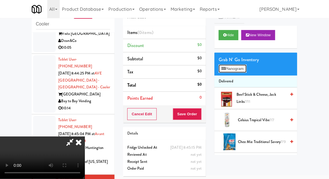
click at [247, 71] on button "Planogram" at bounding box center [233, 69] width 28 height 8
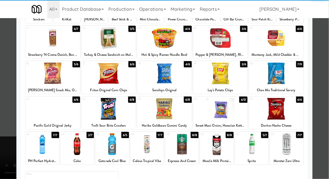
scroll to position [72, 0]
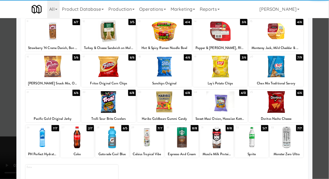
click at [106, 101] on div at bounding box center [109, 102] width 55 height 22
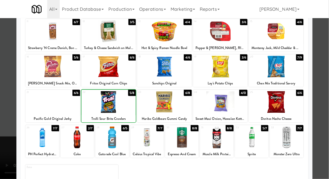
click at [73, 151] on div "Coke" at bounding box center [77, 154] width 32 height 7
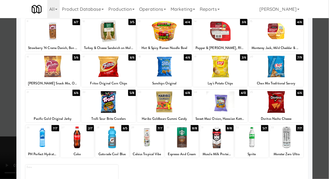
click at [71, 146] on div at bounding box center [77, 138] width 33 height 22
click at [327, 60] on div at bounding box center [164, 89] width 329 height 179
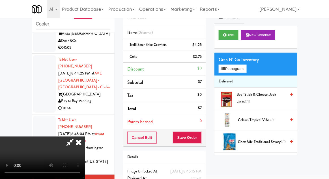
scroll to position [21, 0]
click at [200, 135] on button "Save Order" at bounding box center [187, 138] width 29 height 12
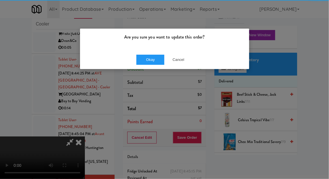
click at [144, 68] on div "Okay Cancel" at bounding box center [164, 59] width 169 height 19
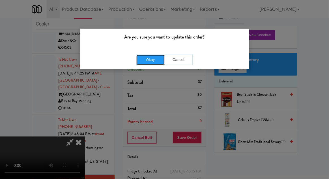
click at [148, 64] on button "Okay" at bounding box center [151, 60] width 28 height 10
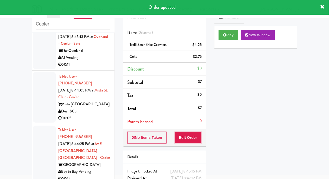
scroll to position [497, 0]
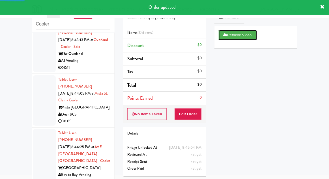
click at [222, 39] on button "Retrieve Video" at bounding box center [238, 35] width 39 height 10
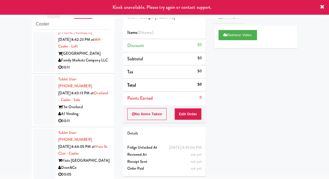
scroll to position [443, 0]
click at [221, 38] on button "Play" at bounding box center [229, 35] width 20 height 10
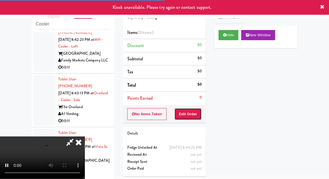
click at [186, 118] on button "Edit Order" at bounding box center [188, 114] width 27 height 12
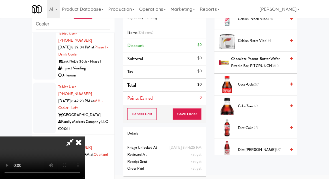
scroll to position [169, 0]
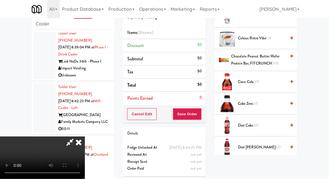
click at [262, 80] on span "Coca-Cola 2/7" at bounding box center [262, 81] width 48 height 7
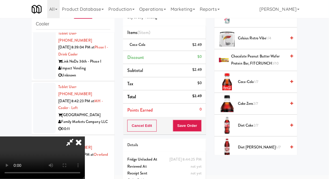
scroll to position [21, 0]
click at [202, 125] on button "Save Order" at bounding box center [187, 126] width 29 height 12
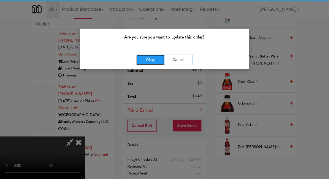
click at [147, 62] on button "Okay" at bounding box center [151, 60] width 28 height 10
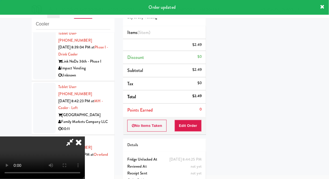
scroll to position [0, 0]
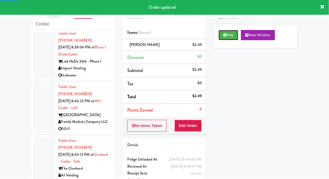
click at [220, 35] on button "Play" at bounding box center [229, 35] width 20 height 10
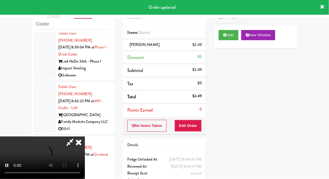
click at [80, 148] on icon at bounding box center [79, 142] width 12 height 11
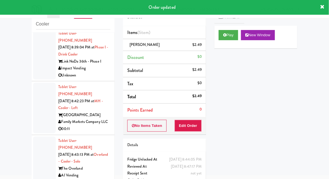
click at [36, 137] on div at bounding box center [44, 162] width 23 height 50
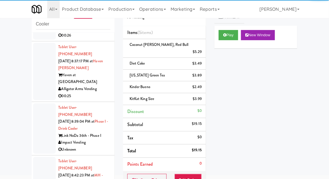
click at [35, 157] on div at bounding box center [44, 182] width 23 height 50
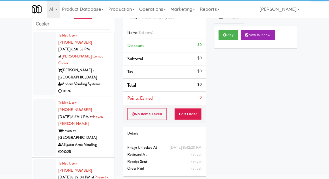
scroll to position [245, 0]
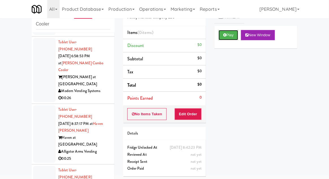
click at [220, 35] on button "Play" at bounding box center [229, 35] width 20 height 10
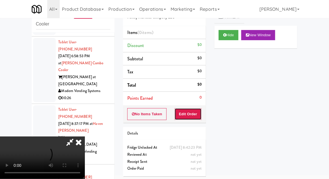
click at [192, 113] on button "Edit Order" at bounding box center [188, 114] width 27 height 12
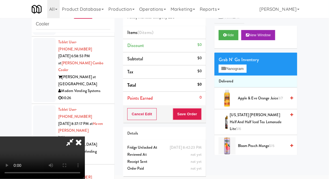
click at [248, 76] on li "Delivered" at bounding box center [256, 82] width 83 height 12
click at [247, 69] on button "Planogram" at bounding box center [233, 69] width 28 height 8
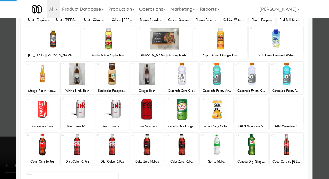
scroll to position [69, 0]
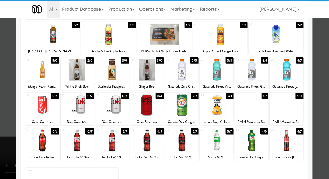
click at [249, 137] on div at bounding box center [251, 141] width 33 height 22
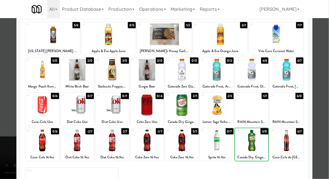
click at [327, 59] on div at bounding box center [164, 89] width 329 height 179
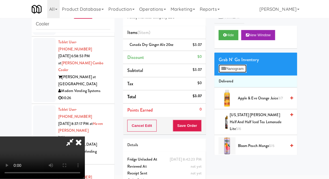
click at [245, 68] on button "Planogram" at bounding box center [233, 69] width 28 height 8
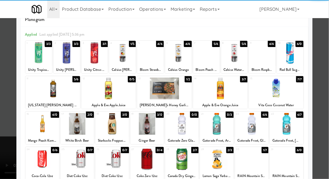
scroll to position [15, 0]
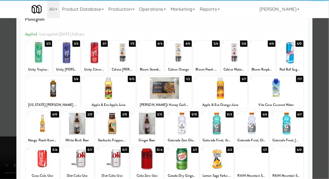
click at [42, 118] on div at bounding box center [41, 124] width 33 height 22
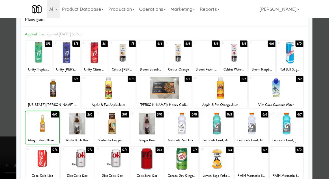
click at [327, 59] on div at bounding box center [164, 89] width 329 height 179
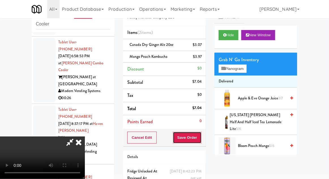
click at [201, 136] on button "Save Order" at bounding box center [187, 138] width 29 height 12
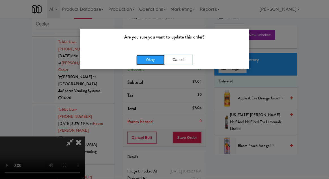
click at [147, 60] on button "Okay" at bounding box center [151, 60] width 28 height 10
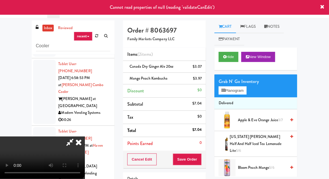
click at [85, 137] on icon at bounding box center [79, 142] width 12 height 11
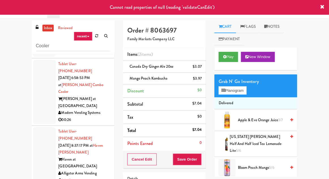
click at [284, 27] on link "Notes" at bounding box center [272, 26] width 24 height 13
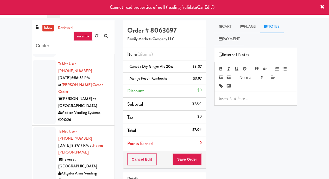
click at [222, 28] on icon at bounding box center [220, 27] width 3 height 4
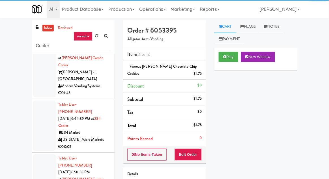
scroll to position [150, 0]
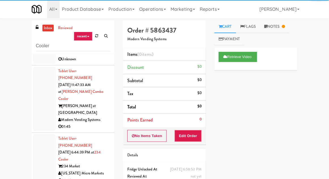
click at [36, 134] on div at bounding box center [44, 159] width 23 height 50
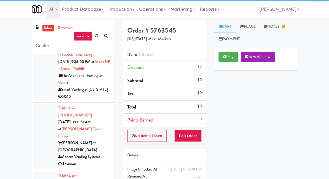
scroll to position [15, 0]
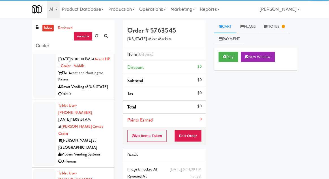
click at [279, 26] on link "Notes" at bounding box center [274, 26] width 29 height 13
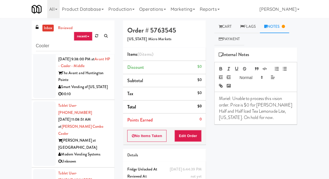
click at [234, 27] on link "Cart" at bounding box center [226, 26] width 22 height 13
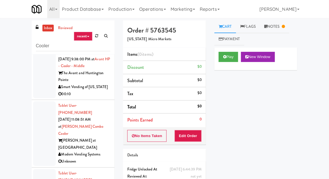
click at [43, 88] on div at bounding box center [44, 70] width 23 height 58
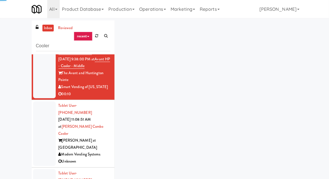
click at [39, 115] on div at bounding box center [44, 133] width 23 height 64
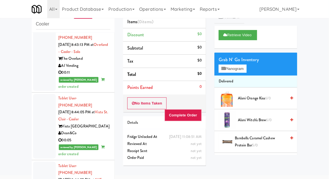
scroll to position [510, 0]
